Goal: Use online tool/utility: Utilize a website feature to perform a specific function

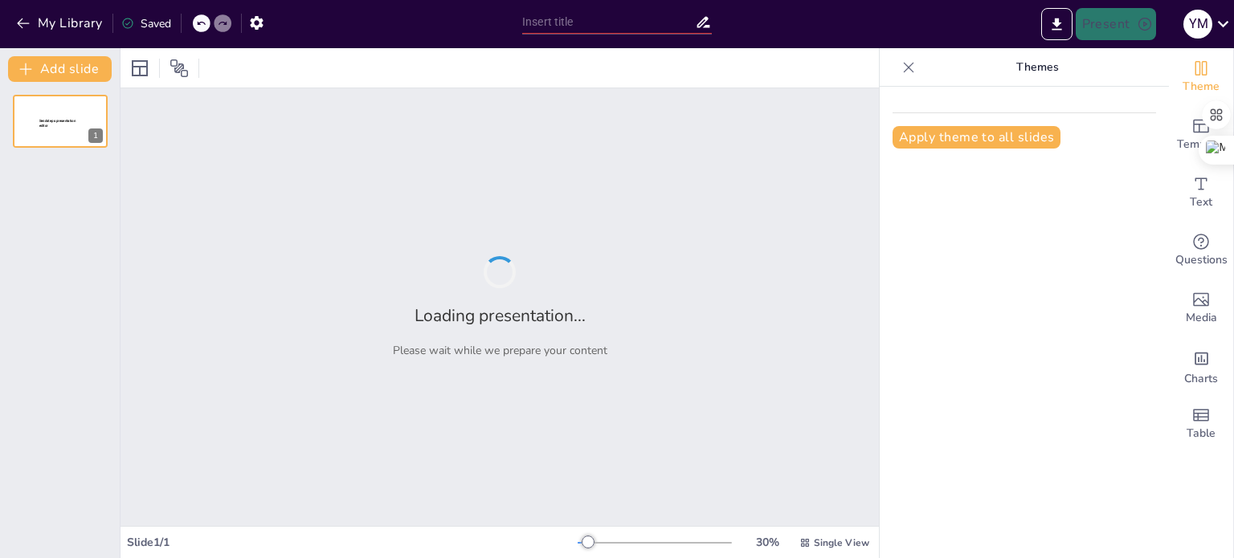
type input "Imported HT research 8.2.pptx"
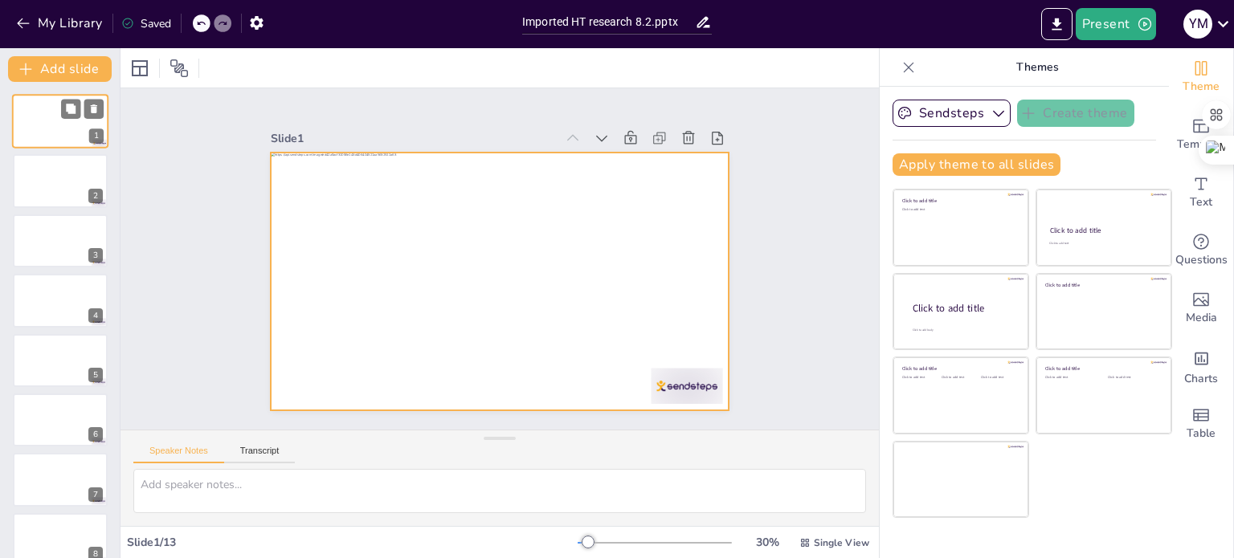
click at [48, 121] on div at bounding box center [60, 121] width 96 height 55
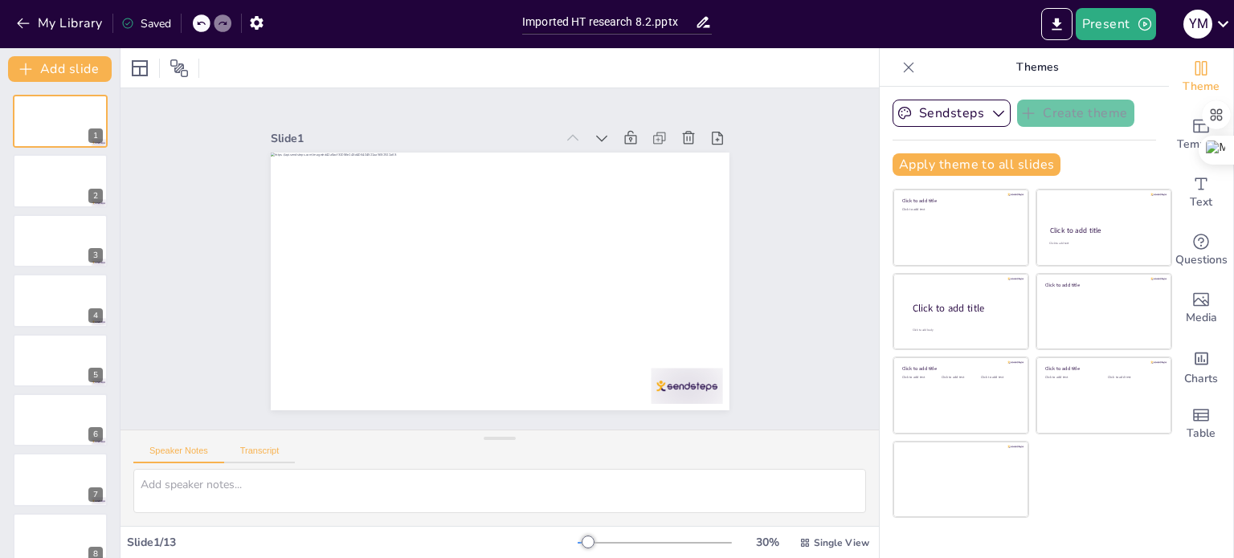
click at [260, 452] on button "Transcript" at bounding box center [260, 455] width 72 height 18
click at [180, 445] on div "Speaker Notes Transcript" at bounding box center [214, 453] width 162 height 21
click at [26, 22] on icon "button" at bounding box center [23, 23] width 12 height 10
